Goal: Navigation & Orientation: Find specific page/section

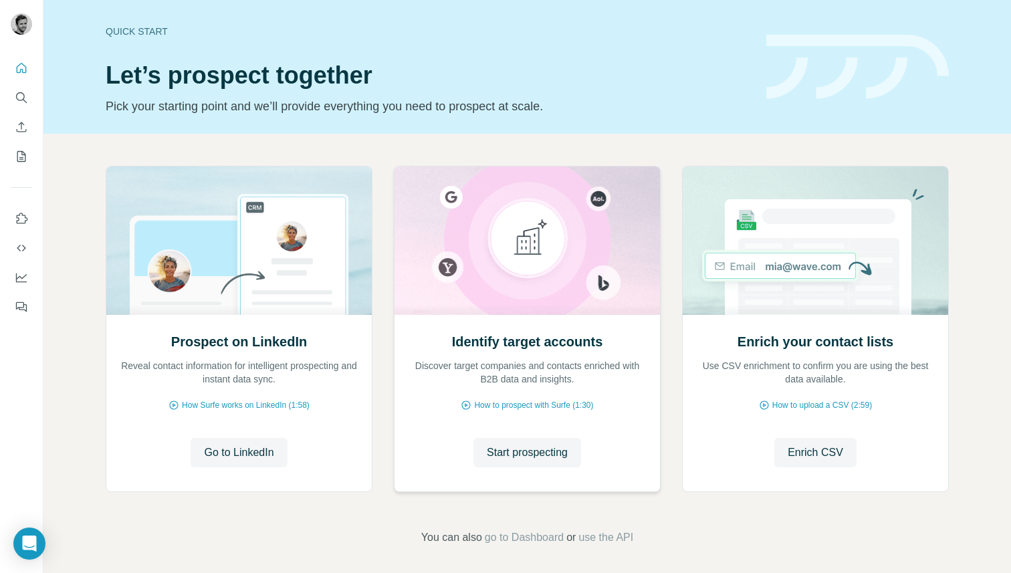
scroll to position [5, 0]
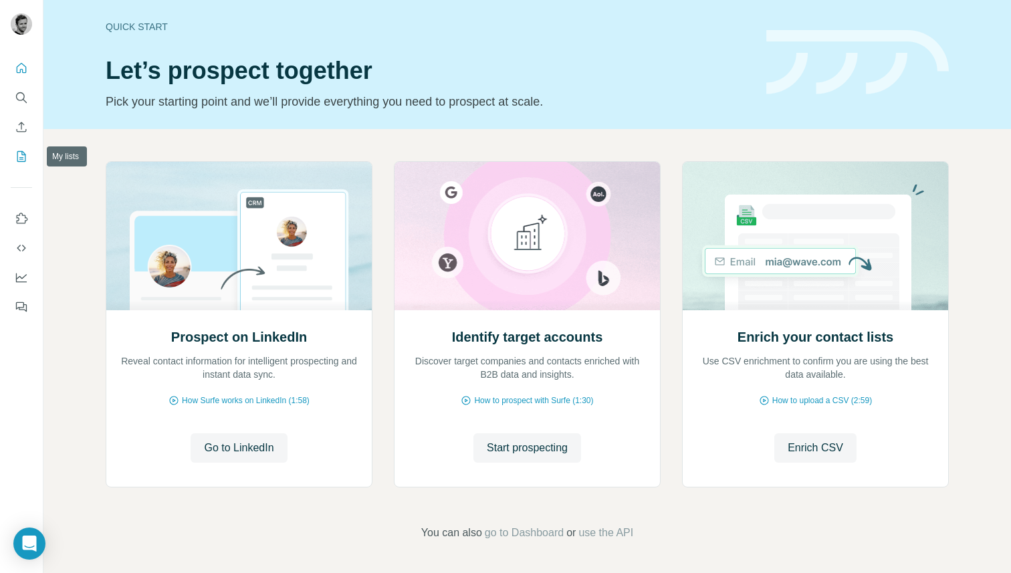
click at [27, 150] on icon "My lists" at bounding box center [21, 156] width 13 height 13
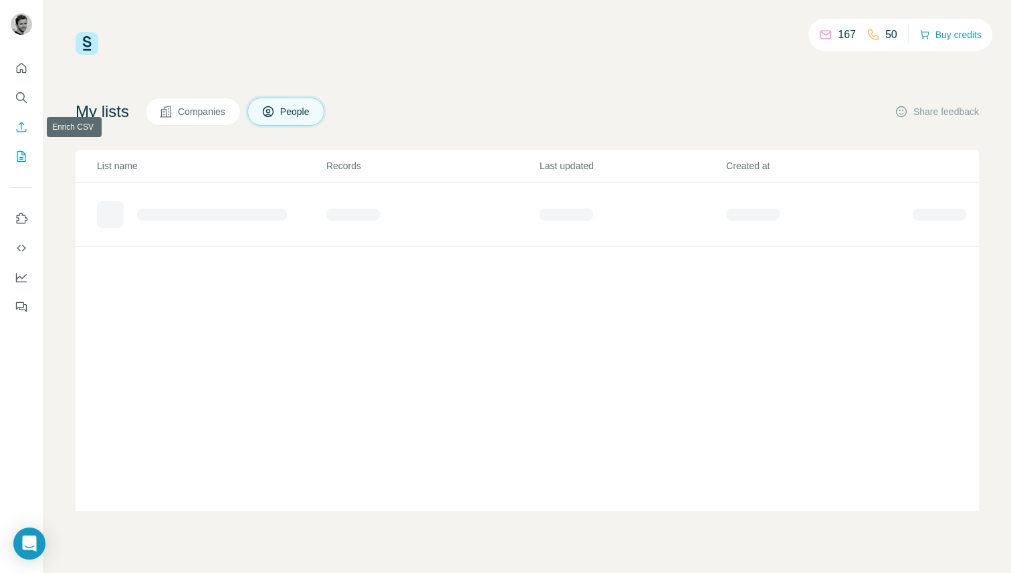
click at [27, 118] on button "Enrich CSV" at bounding box center [21, 127] width 21 height 24
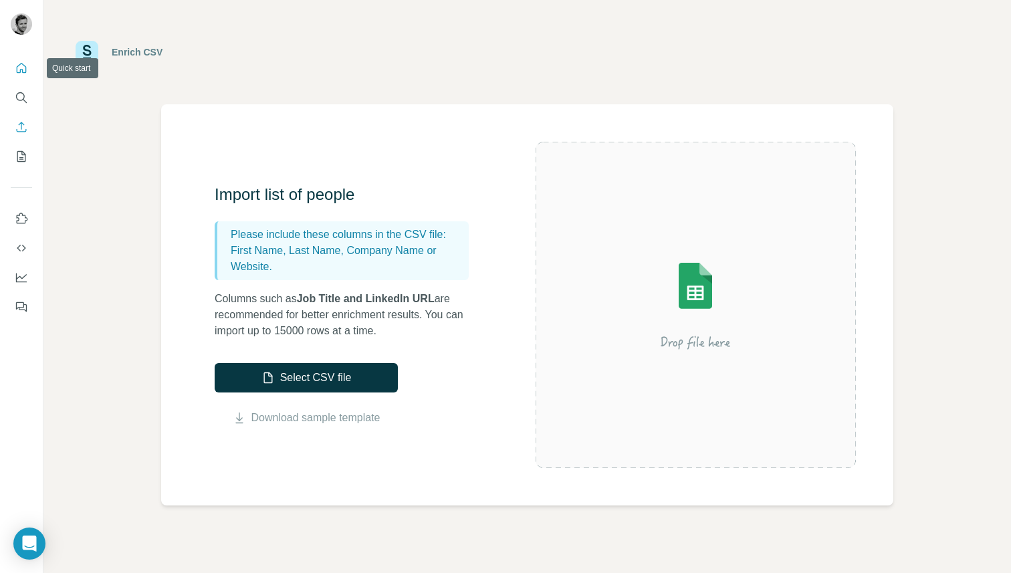
click at [21, 70] on icon "Quick start" at bounding box center [21, 68] width 13 height 13
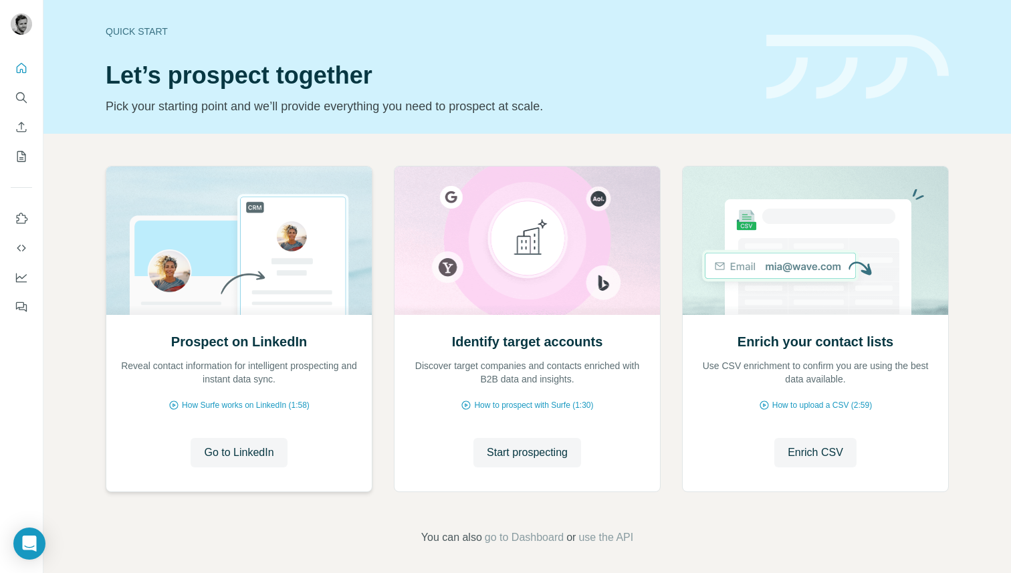
scroll to position [5, 0]
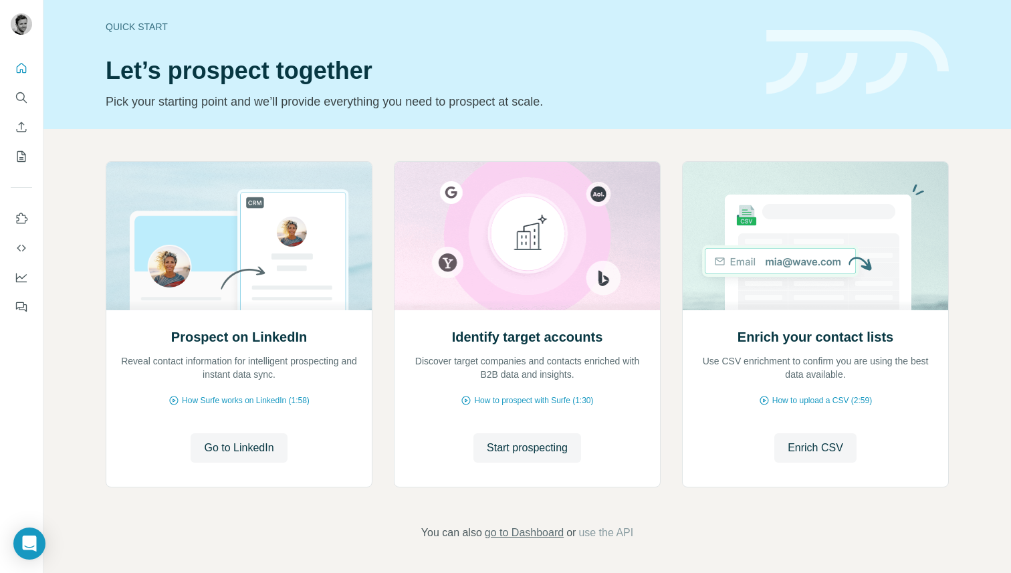
click at [557, 532] on span "go to Dashboard" at bounding box center [524, 533] width 79 height 16
